Goal: Information Seeking & Learning: Check status

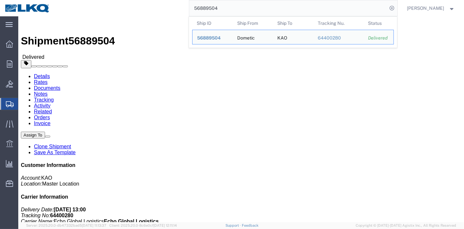
drag, startPoint x: 65, startPoint y: 41, endPoint x: 47, endPoint y: 25, distance: 24.5
click link "Rates"
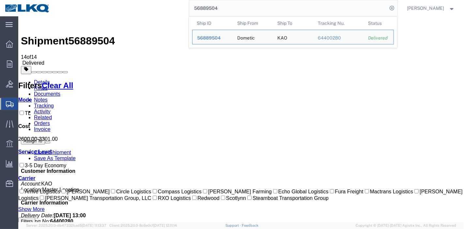
drag, startPoint x: 258, startPoint y: 25, endPoint x: 113, endPoint y: 17, distance: 144.8
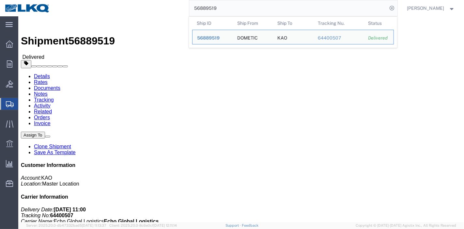
click link "Rates"
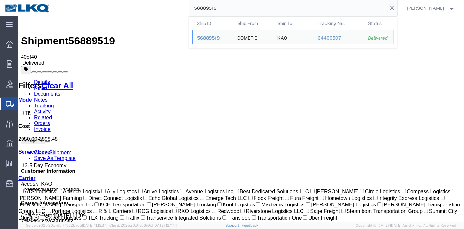
drag, startPoint x: 230, startPoint y: 6, endPoint x: 145, endPoint y: 11, distance: 85.4
click at [145, 11] on div "56889519 Ship ID Ship From Ship To Tracking Nu. Status Ship ID 56889519 Ship Fr…" at bounding box center [226, 8] width 343 height 16
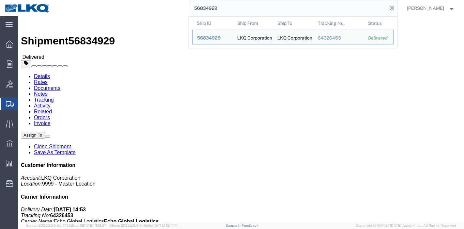
click link "Rates"
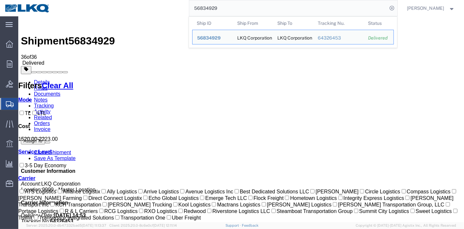
drag, startPoint x: 227, startPoint y: 10, endPoint x: 156, endPoint y: 10, distance: 71.8
click at [156, 10] on div "56834929 Ship ID Ship From Ship To Tracking Nu. Status Ship ID 56834929 Ship Fr…" at bounding box center [226, 8] width 343 height 16
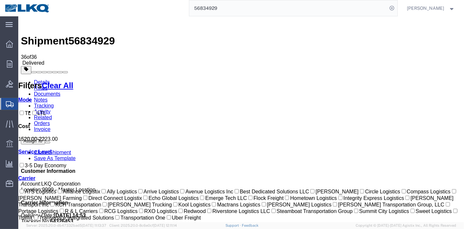
paste input "765483"
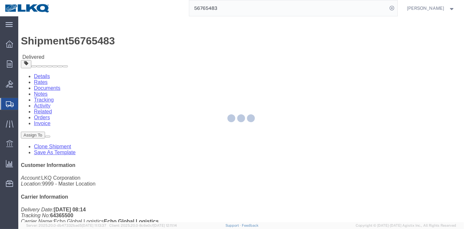
click at [62, 38] on div at bounding box center [241, 119] width 446 height 206
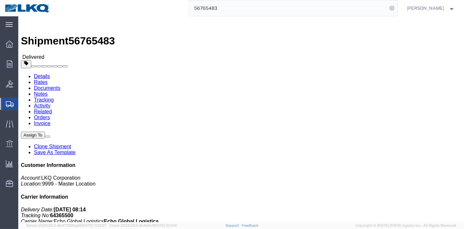
click link "Rates"
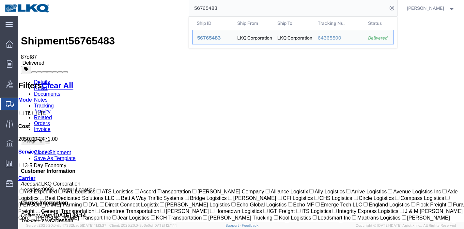
drag, startPoint x: 221, startPoint y: 6, endPoint x: 125, endPoint y: 6, distance: 96.0
click at [127, 6] on div "56765483 Ship ID Ship From Ship To Tracking Nu. Status Ship ID 56765483 Ship Fr…" at bounding box center [226, 8] width 343 height 16
paste input "522058"
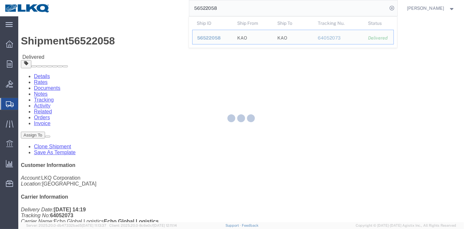
click at [57, 42] on div at bounding box center [241, 119] width 446 height 206
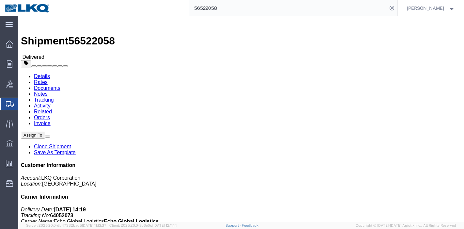
click link "Rates"
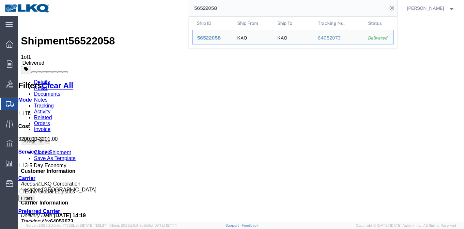
drag, startPoint x: 233, startPoint y: 6, endPoint x: 136, endPoint y: 6, distance: 96.6
click at [136, 6] on div "56522058 Ship ID Ship From Ship To Tracking Nu. Status Ship ID 56522058 Ship Fr…" at bounding box center [226, 8] width 343 height 16
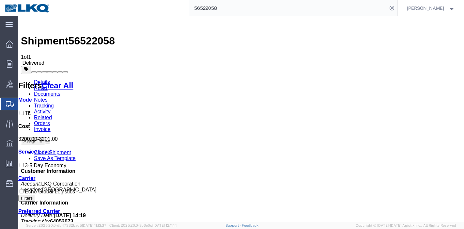
paste input "907649"
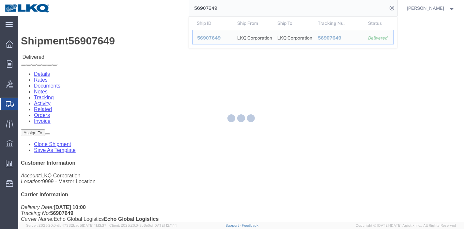
click link "Rates"
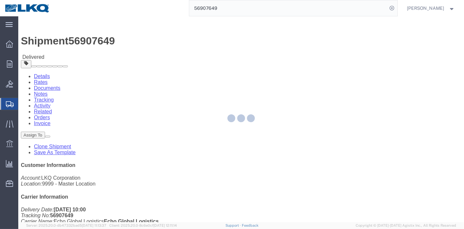
click at [64, 39] on div at bounding box center [241, 119] width 446 height 206
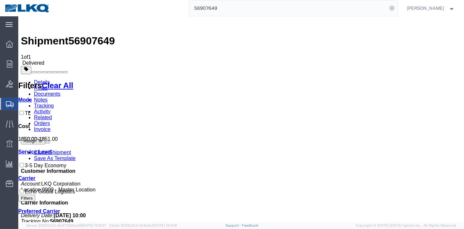
drag, startPoint x: 224, startPoint y: 8, endPoint x: 101, endPoint y: 15, distance: 123.2
click at [101, 15] on div "56907649" at bounding box center [226, 8] width 343 height 16
paste input "713056"
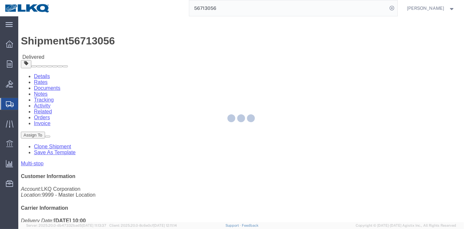
click at [59, 38] on div at bounding box center [241, 119] width 446 height 206
click at [62, 40] on div at bounding box center [241, 119] width 446 height 206
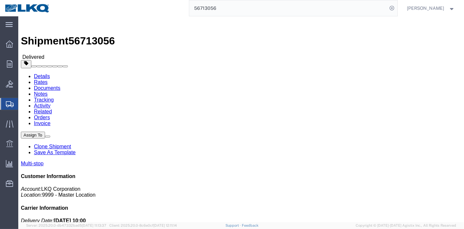
click link "Rates"
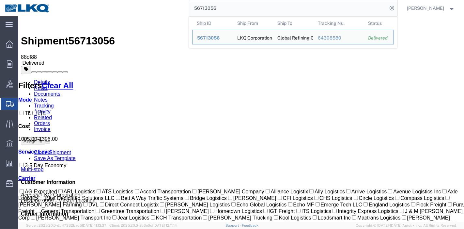
drag, startPoint x: 250, startPoint y: 4, endPoint x: 120, endPoint y: 12, distance: 130.1
click at [120, 12] on div "56713056 Ship ID Ship From Ship To Tracking Nu. Status Ship ID 56713056 Ship Fr…" at bounding box center [226, 8] width 343 height 16
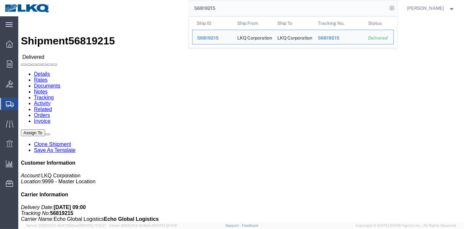
click link "Rates"
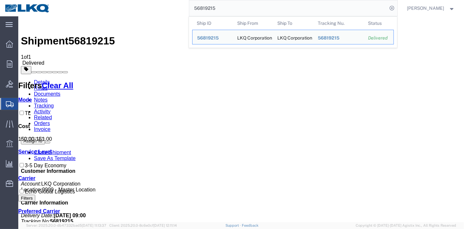
drag, startPoint x: 239, startPoint y: 14, endPoint x: 131, endPoint y: 13, distance: 108.4
click at [131, 13] on div "56819215 Ship ID Ship From Ship To Tracking Nu. Status Ship ID 56819215 Ship Fr…" at bounding box center [226, 8] width 343 height 16
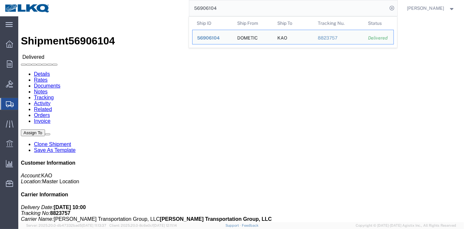
drag, startPoint x: 65, startPoint y: 40, endPoint x: 43, endPoint y: 22, distance: 28.5
click link "Rates"
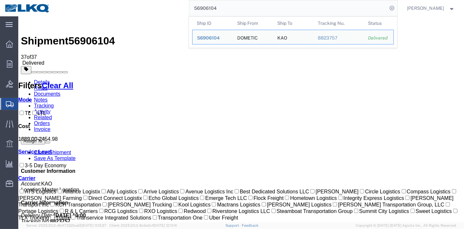
drag, startPoint x: 245, startPoint y: 20, endPoint x: 153, endPoint y: 32, distance: 93.1
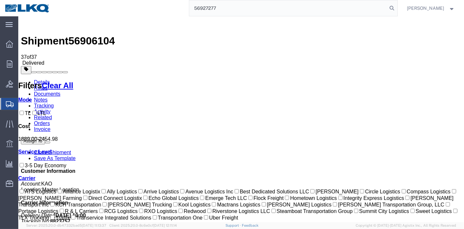
type input "56927277"
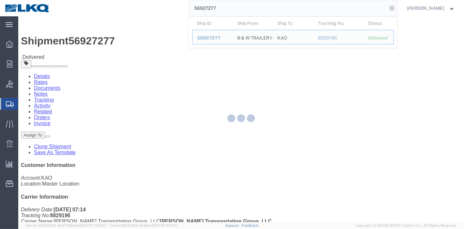
click at [67, 39] on div at bounding box center [241, 119] width 446 height 206
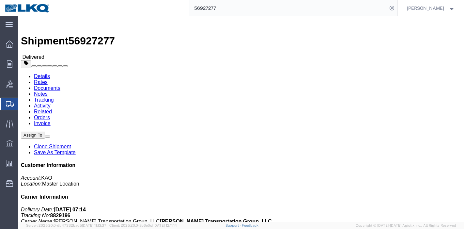
click link "Rates"
